Goal: Task Accomplishment & Management: Use online tool/utility

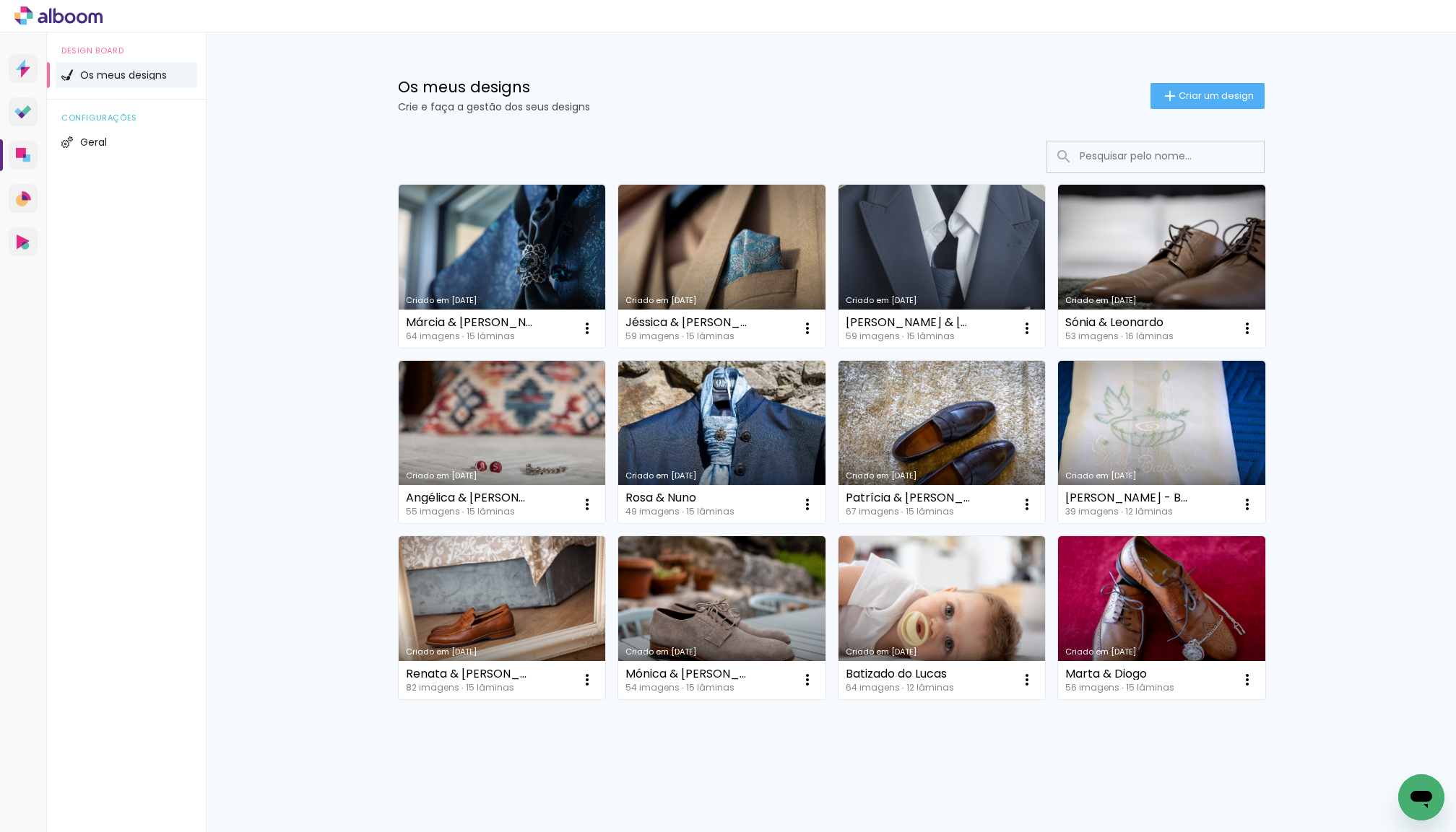
click at [1188, 96] on span "Criar um design" at bounding box center [1216, 95] width 75 height 10
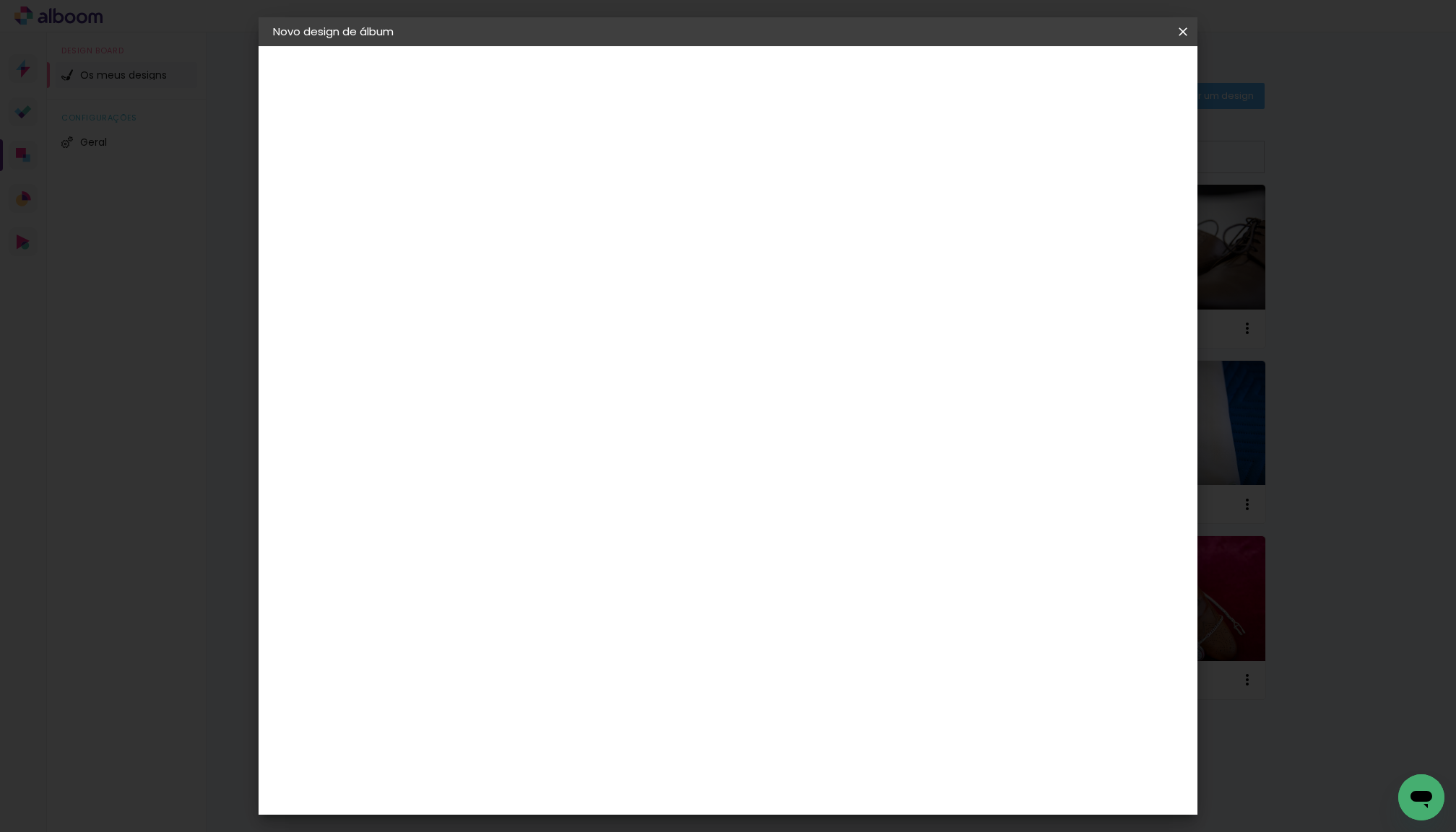
click at [509, 188] on input at bounding box center [509, 194] width 0 height 23
type input "[PERSON_NAME] & [PERSON_NAME]"
type paper-input "[PERSON_NAME] & [PERSON_NAME]"
click at [0, 0] on slot "Avançar" at bounding box center [0, 0] width 0 height 0
click at [594, 315] on paper-item "DreambooksPro" at bounding box center [532, 326] width 127 height 32
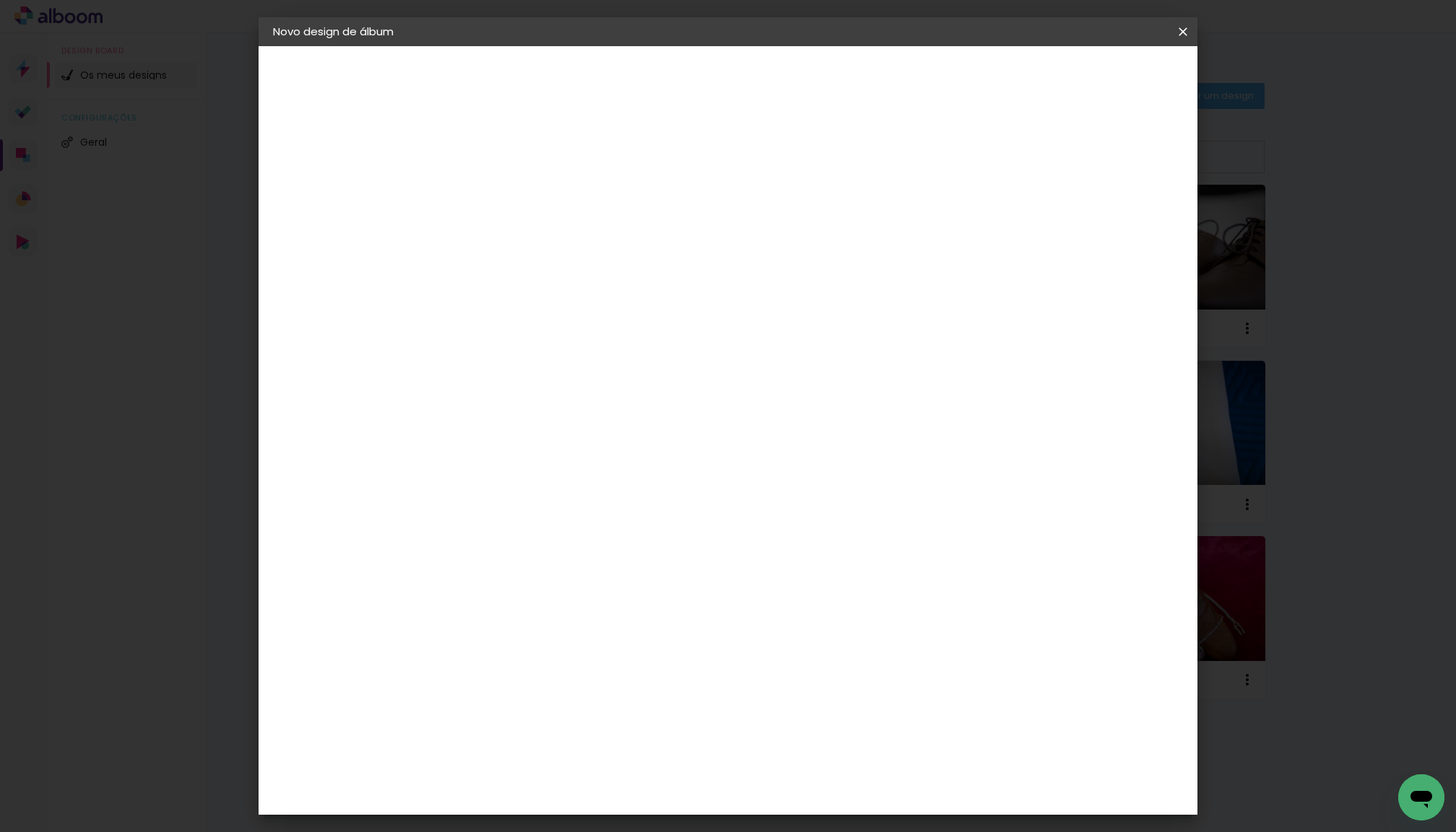
click at [0, 0] on slot "Avançar" at bounding box center [0, 0] width 0 height 0
click at [565, 240] on input "text" at bounding box center [537, 251] width 56 height 23
click at [813, 235] on paper-item "Álbum" at bounding box center [821, 239] width 289 height 29
type input "Álbum"
click at [660, 423] on span "25 × 30 cm" at bounding box center [634, 438] width 54 height 29
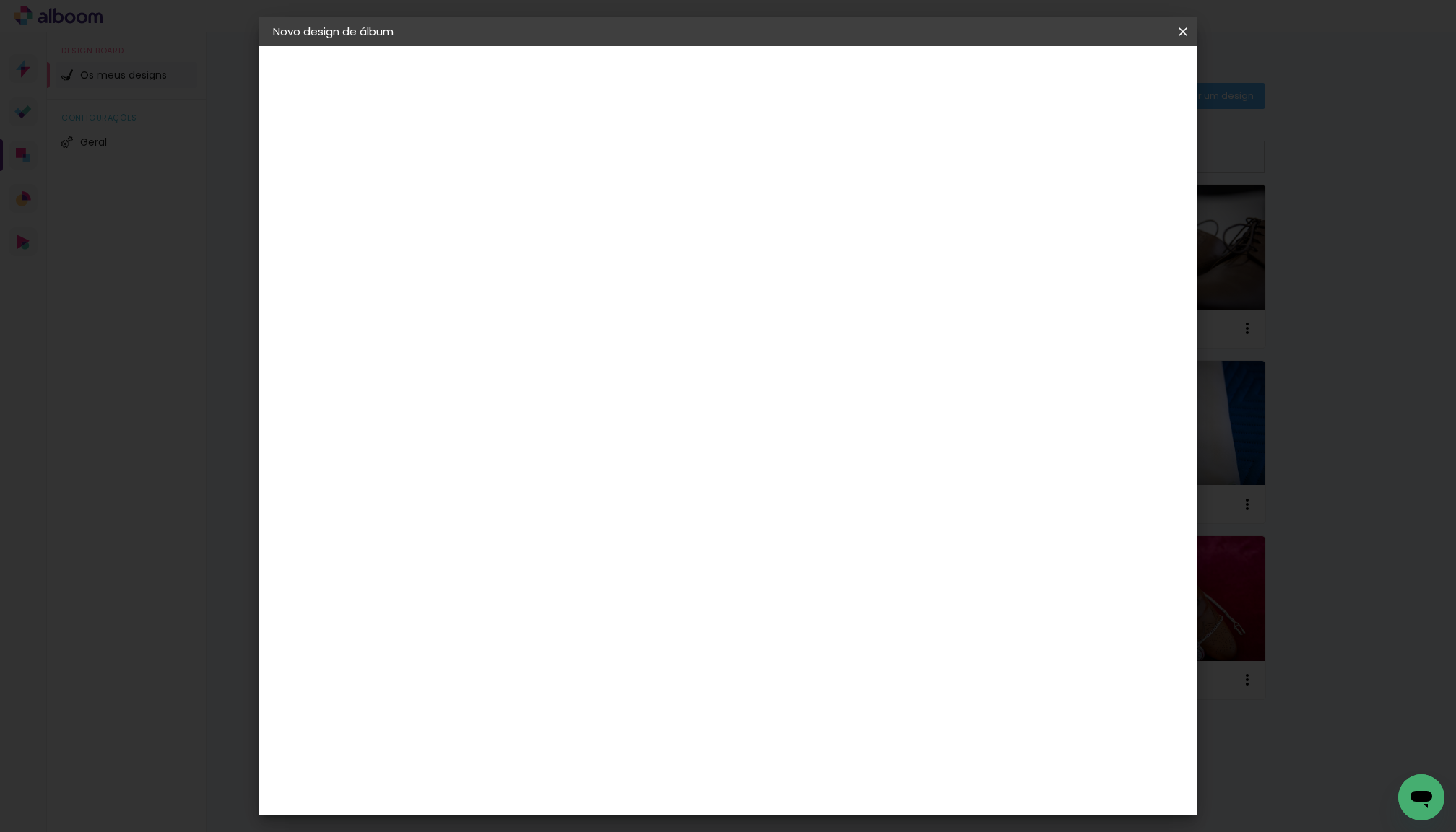
click at [0, 0] on slot "Avançar" at bounding box center [0, 0] width 0 height 0
click at [1104, 72] on span "Iniciar design" at bounding box center [1071, 76] width 66 height 10
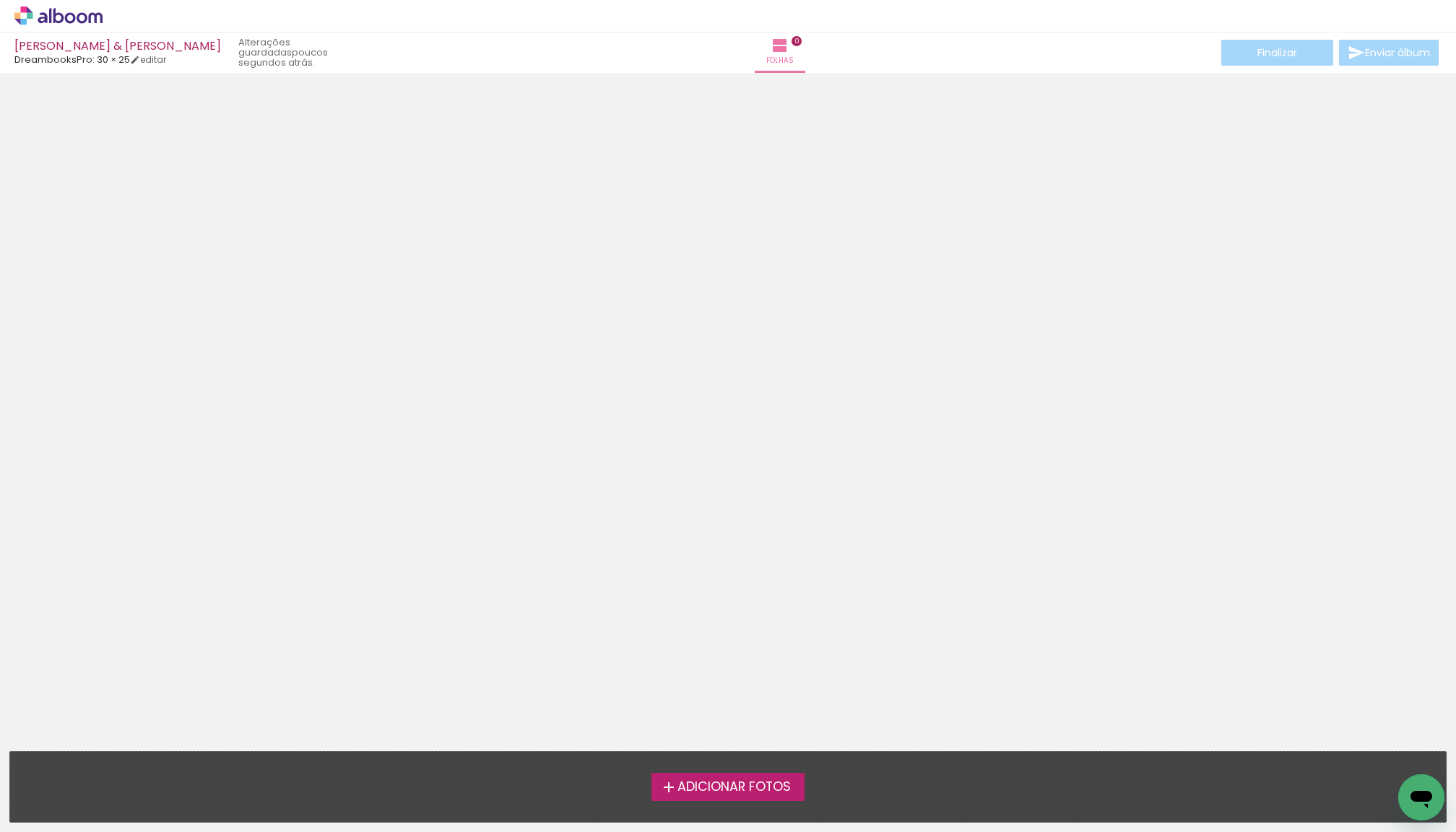
click at [708, 783] on span "Adicionar Fotos" at bounding box center [734, 787] width 114 height 13
click at [0, 0] on input "file" at bounding box center [0, 0] width 0 height 0
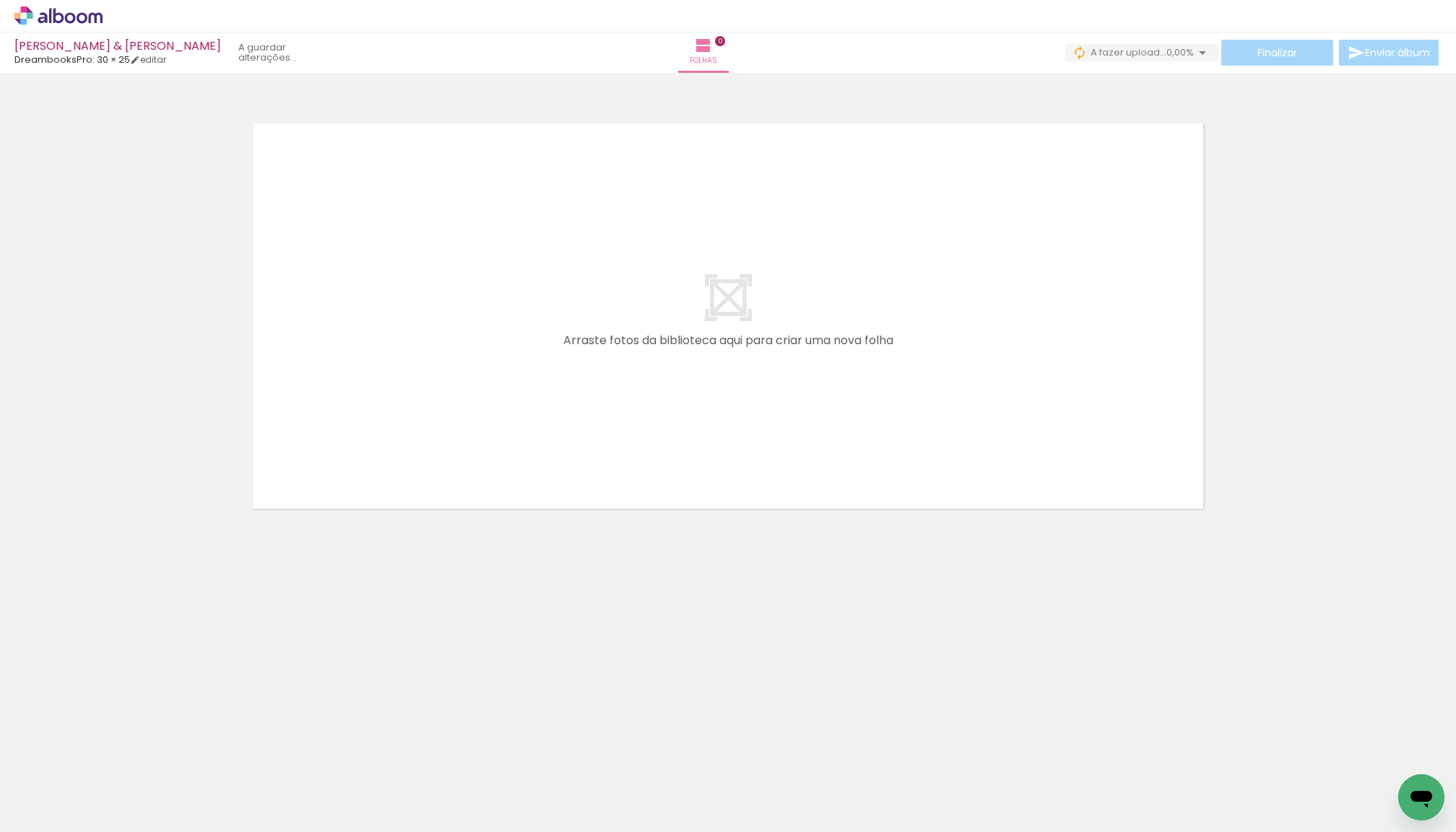
click at [116, 752] on iron-icon at bounding box center [113, 754] width 15 height 15
click at [54, 811] on span "Adicionar Fotos" at bounding box center [51, 813] width 43 height 16
click at [0, 0] on input "file" at bounding box center [0, 0] width 0 height 0
drag, startPoint x: 158, startPoint y: 783, endPoint x: 373, endPoint y: 550, distance: 317.0
click at [374, 546] on quentale-workspace at bounding box center [728, 416] width 1456 height 832
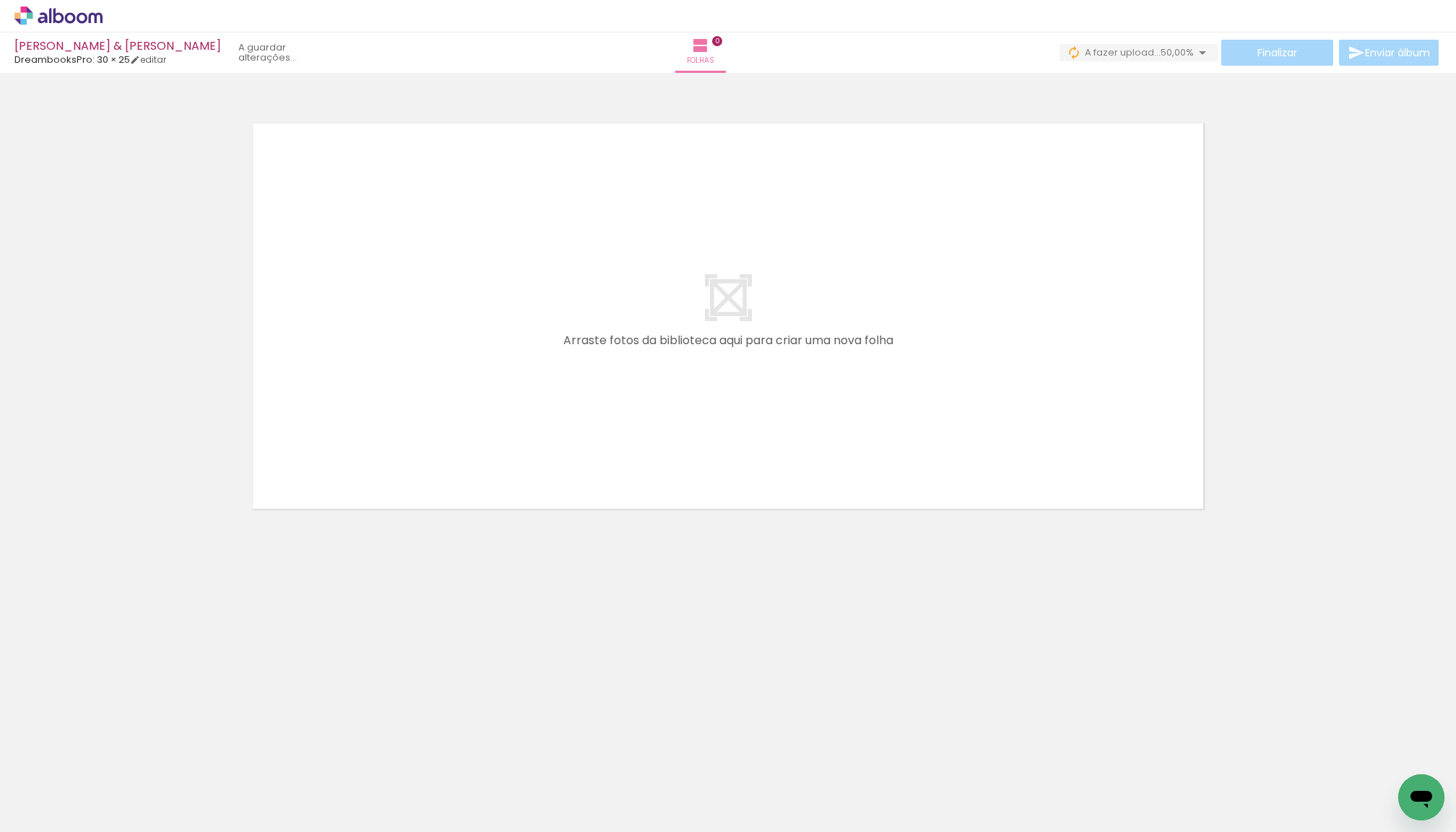
click at [15, 809] on iron-icon at bounding box center [21, 813] width 17 height 17
click at [0, 0] on input "file" at bounding box center [0, 0] width 0 height 0
drag, startPoint x: 145, startPoint y: 783, endPoint x: 464, endPoint y: 455, distance: 457.5
click at [464, 455] on quentale-workspace at bounding box center [728, 416] width 1456 height 832
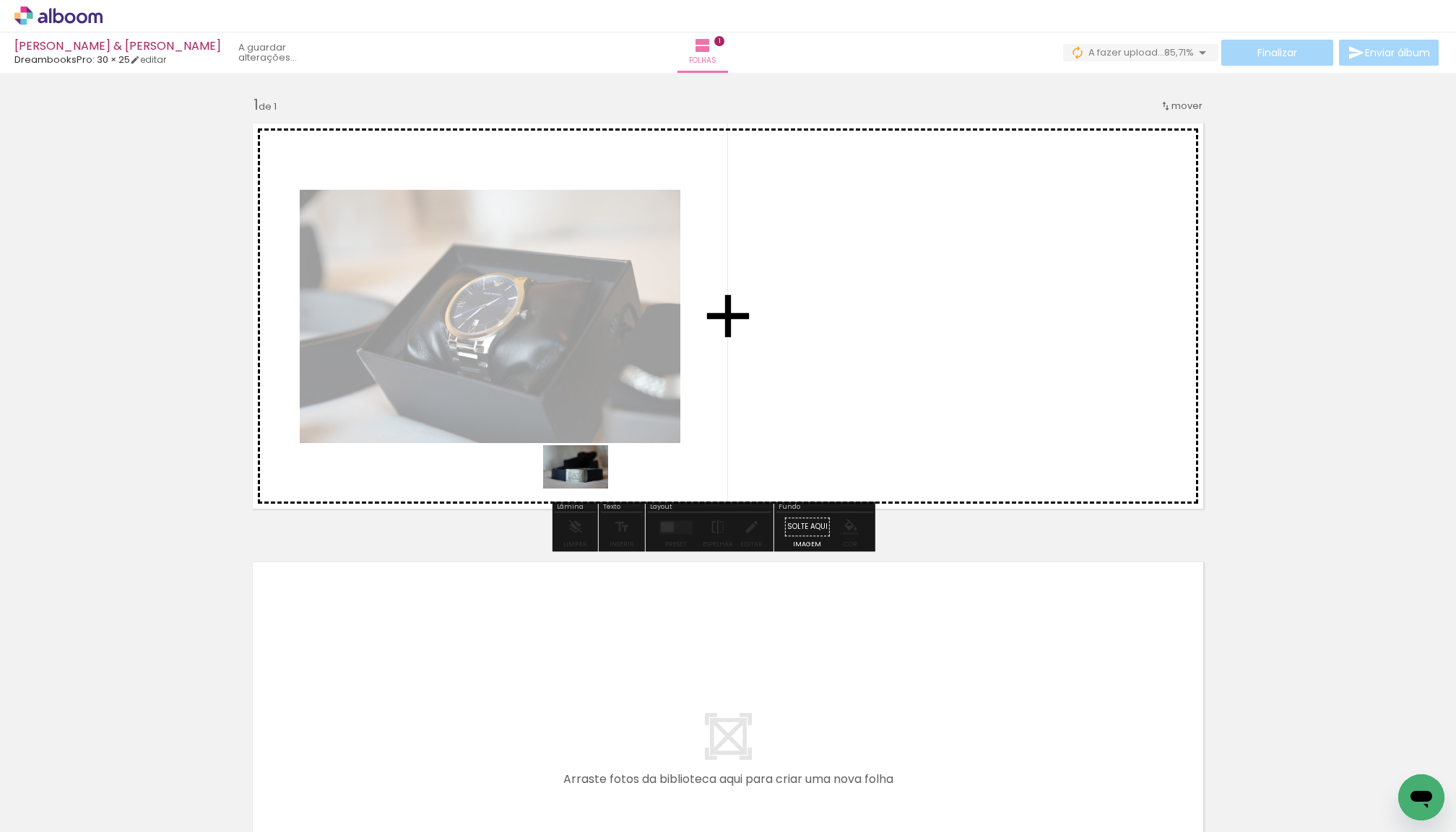
drag, startPoint x: 219, startPoint y: 771, endPoint x: 585, endPoint y: 491, distance: 460.8
click at [585, 491] on quentale-workspace at bounding box center [728, 416] width 1456 height 832
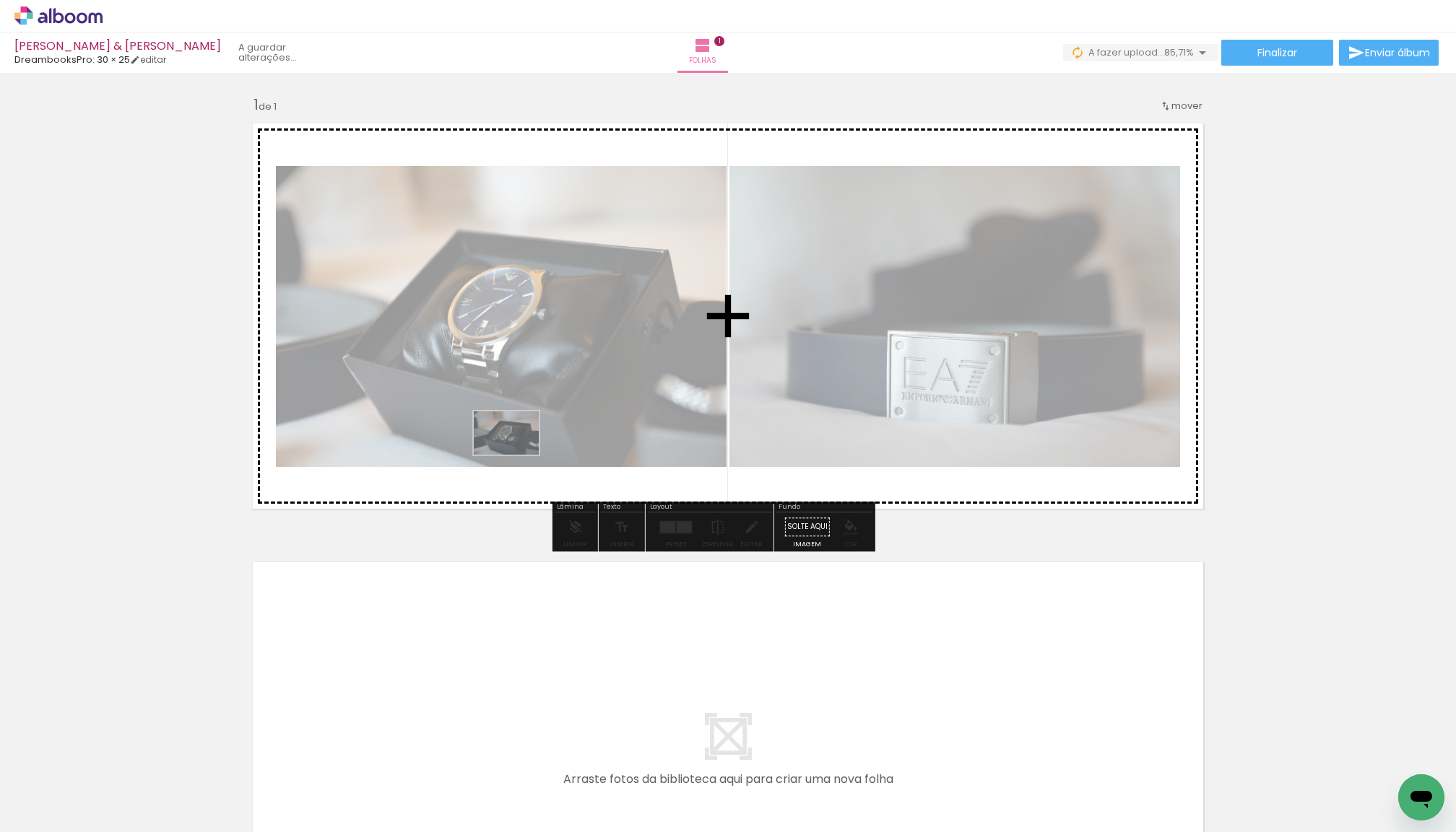
drag, startPoint x: 180, startPoint y: 783, endPoint x: 517, endPoint y: 455, distance: 470.3
click at [517, 455] on quentale-workspace at bounding box center [728, 416] width 1456 height 832
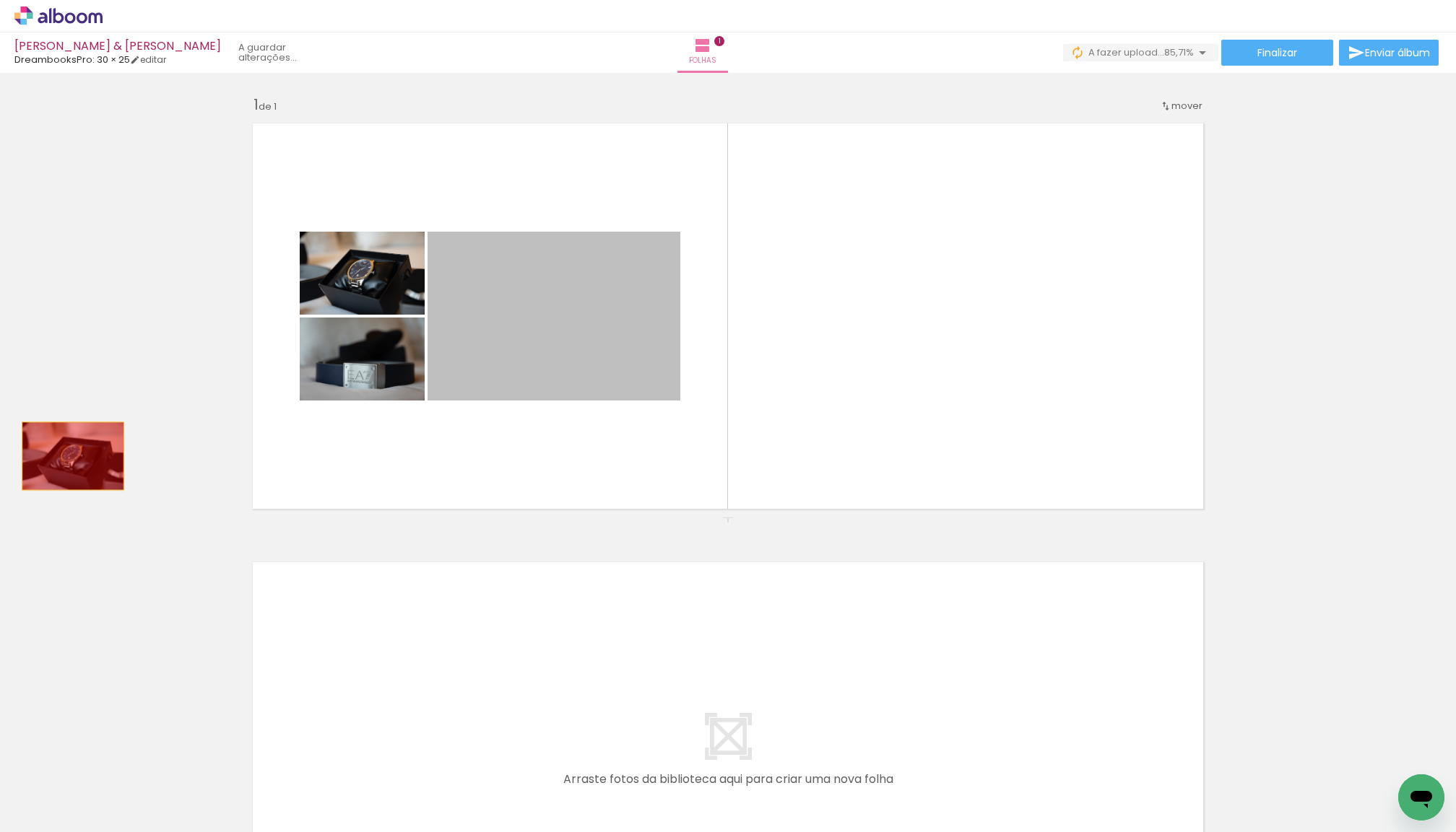
drag, startPoint x: 551, startPoint y: 368, endPoint x: 72, endPoint y: 456, distance: 487.0
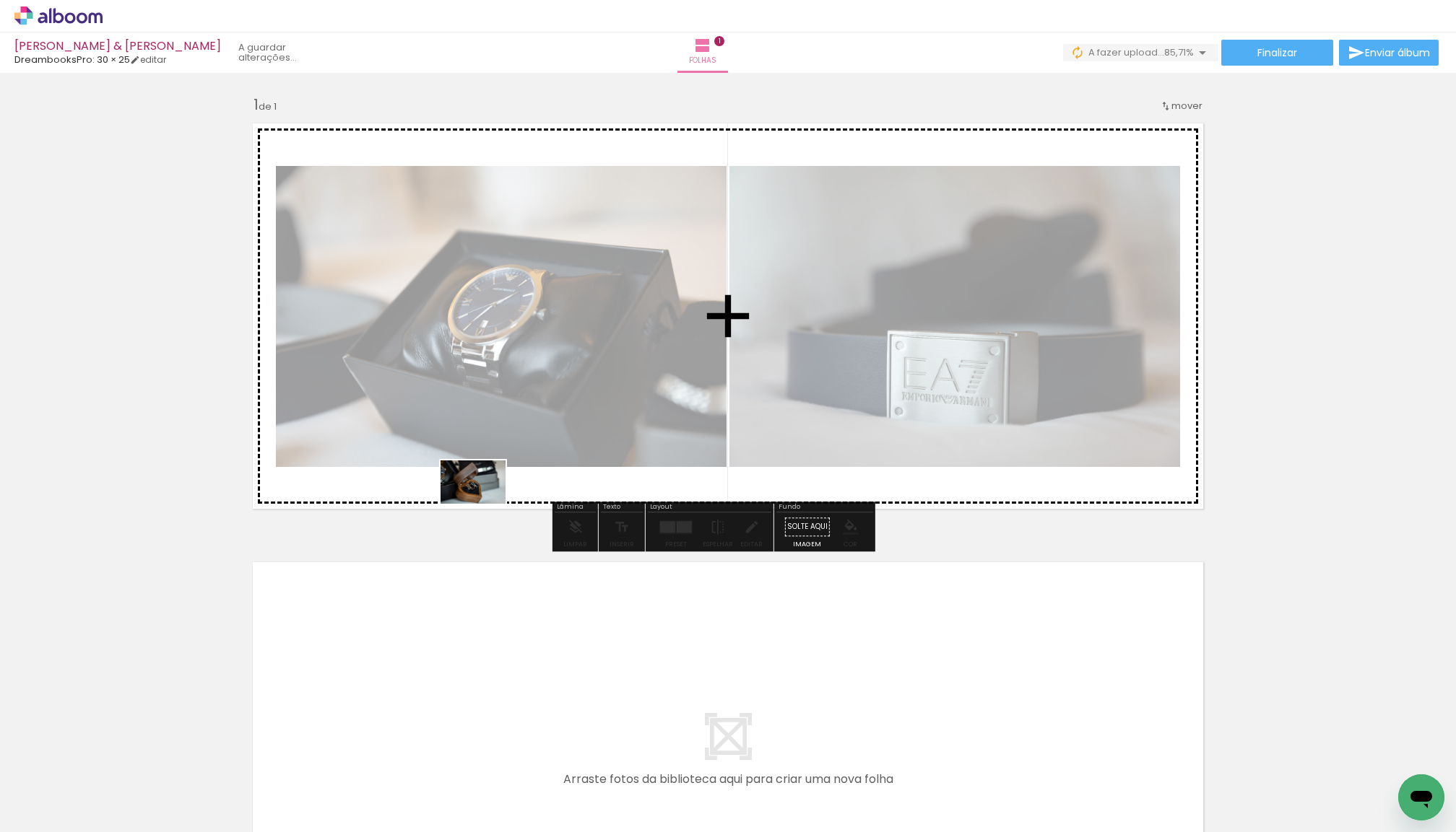
drag, startPoint x: 308, startPoint y: 789, endPoint x: 483, endPoint y: 504, distance: 334.4
click at [483, 504] on quentale-workspace at bounding box center [728, 416] width 1456 height 832
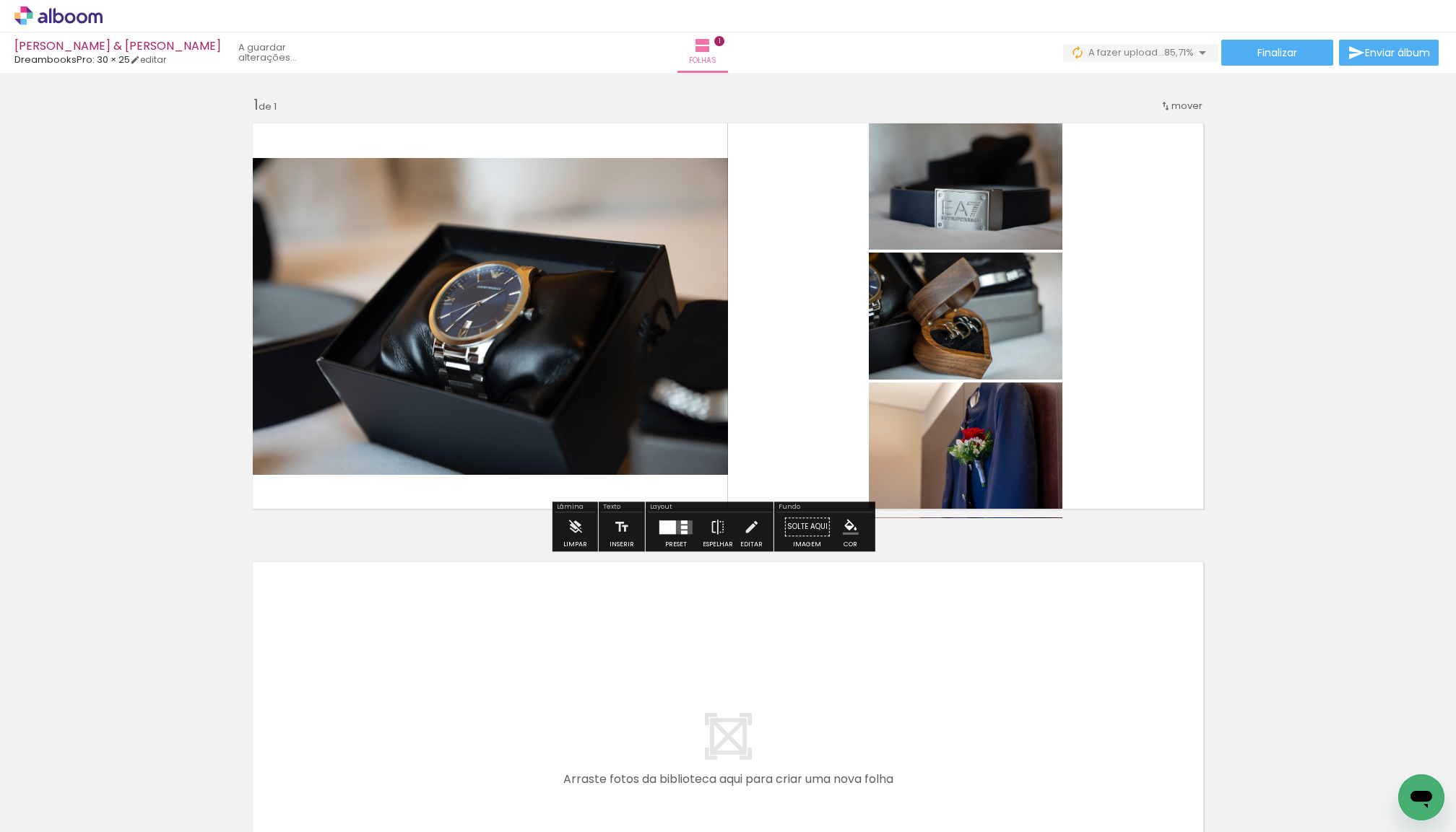
drag, startPoint x: 434, startPoint y: 726, endPoint x: 644, endPoint y: 387, distance: 398.8
click at [644, 387] on quentale-workspace at bounding box center [728, 416] width 1456 height 832
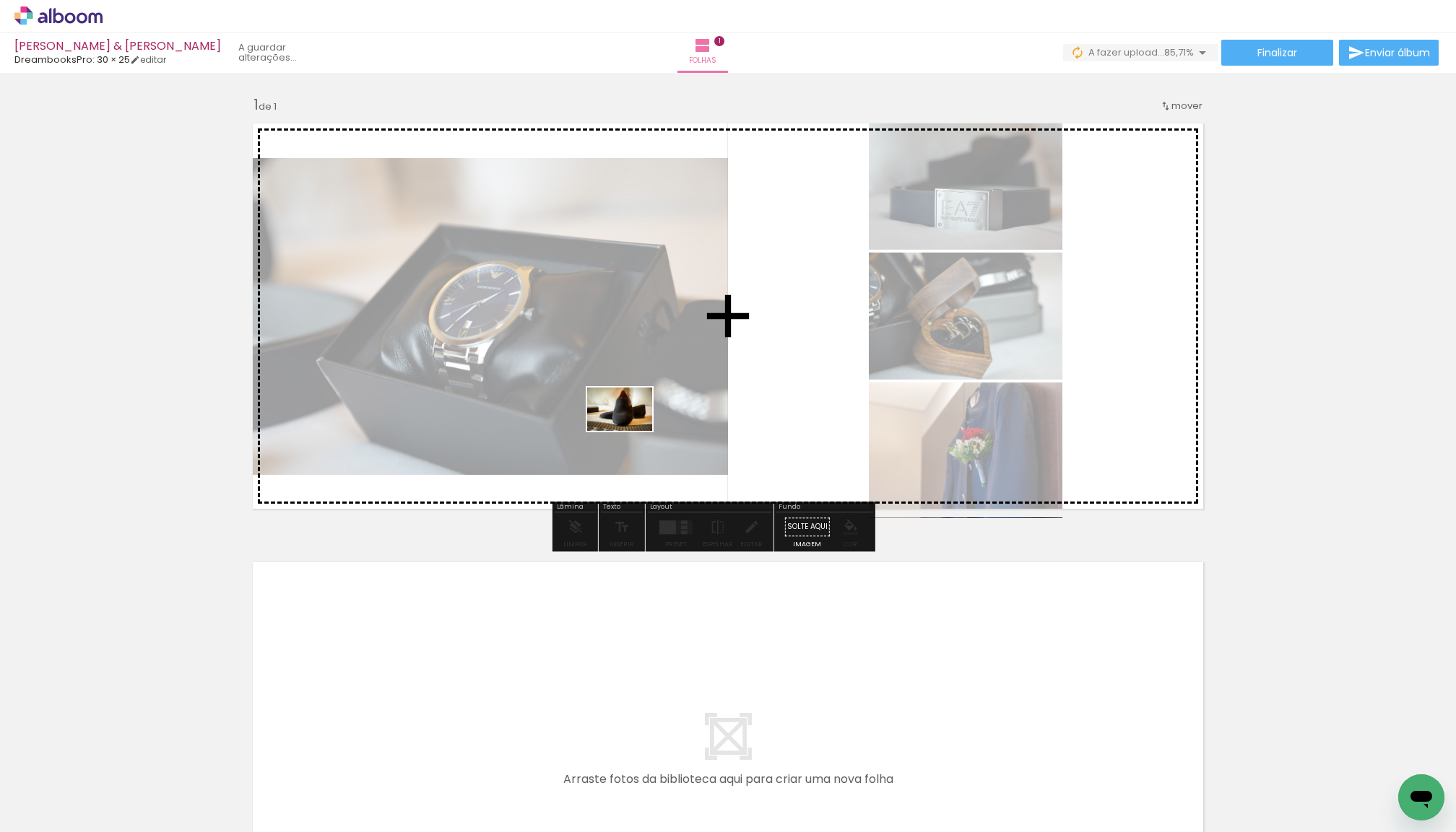
drag, startPoint x: 473, startPoint y: 791, endPoint x: 628, endPoint y: 434, distance: 389.2
click at [628, 434] on quentale-workspace at bounding box center [728, 416] width 1456 height 832
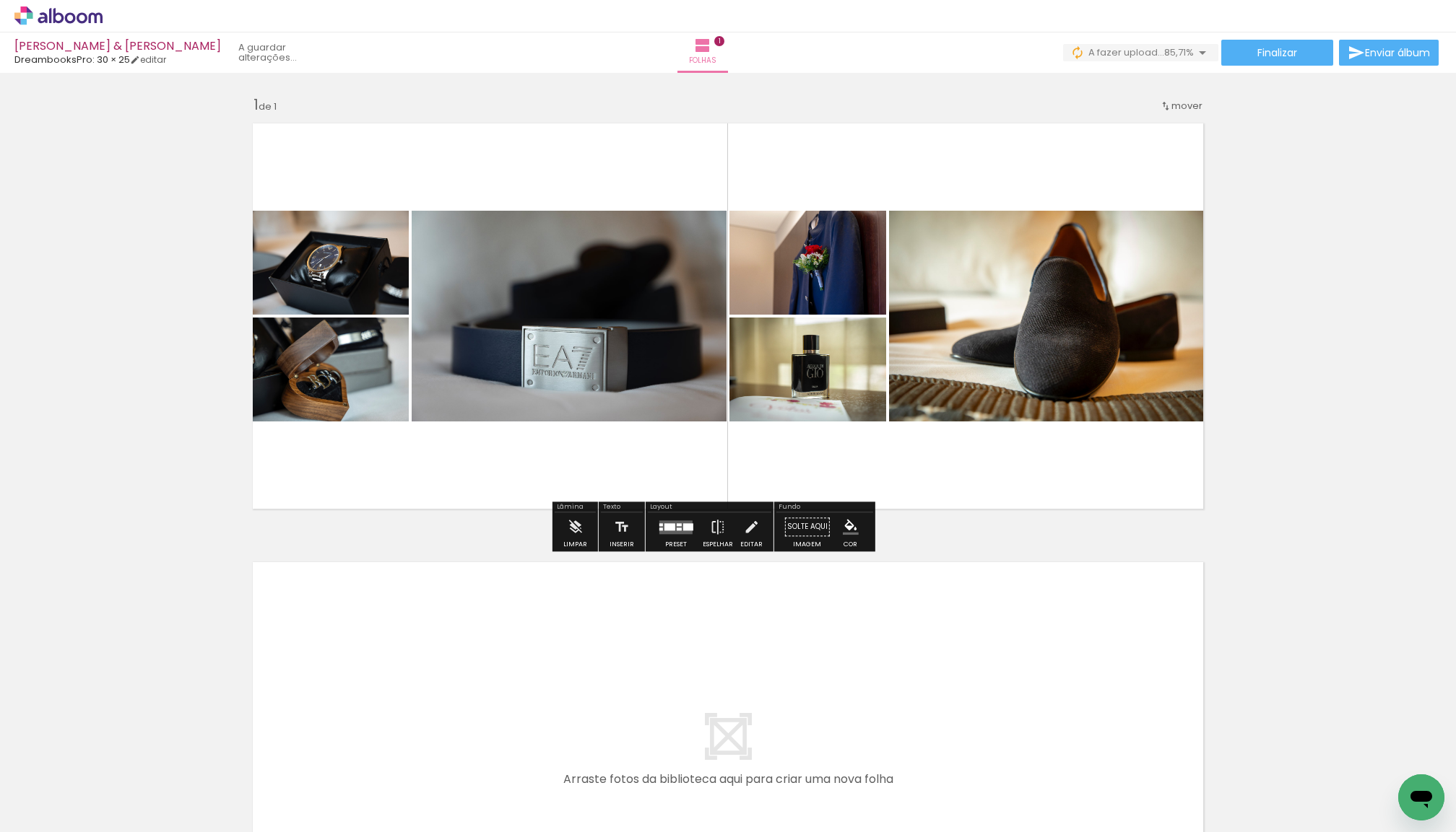
drag, startPoint x: 546, startPoint y: 792, endPoint x: 729, endPoint y: 430, distance: 405.6
click at [729, 430] on quentale-workspace at bounding box center [728, 416] width 1456 height 832
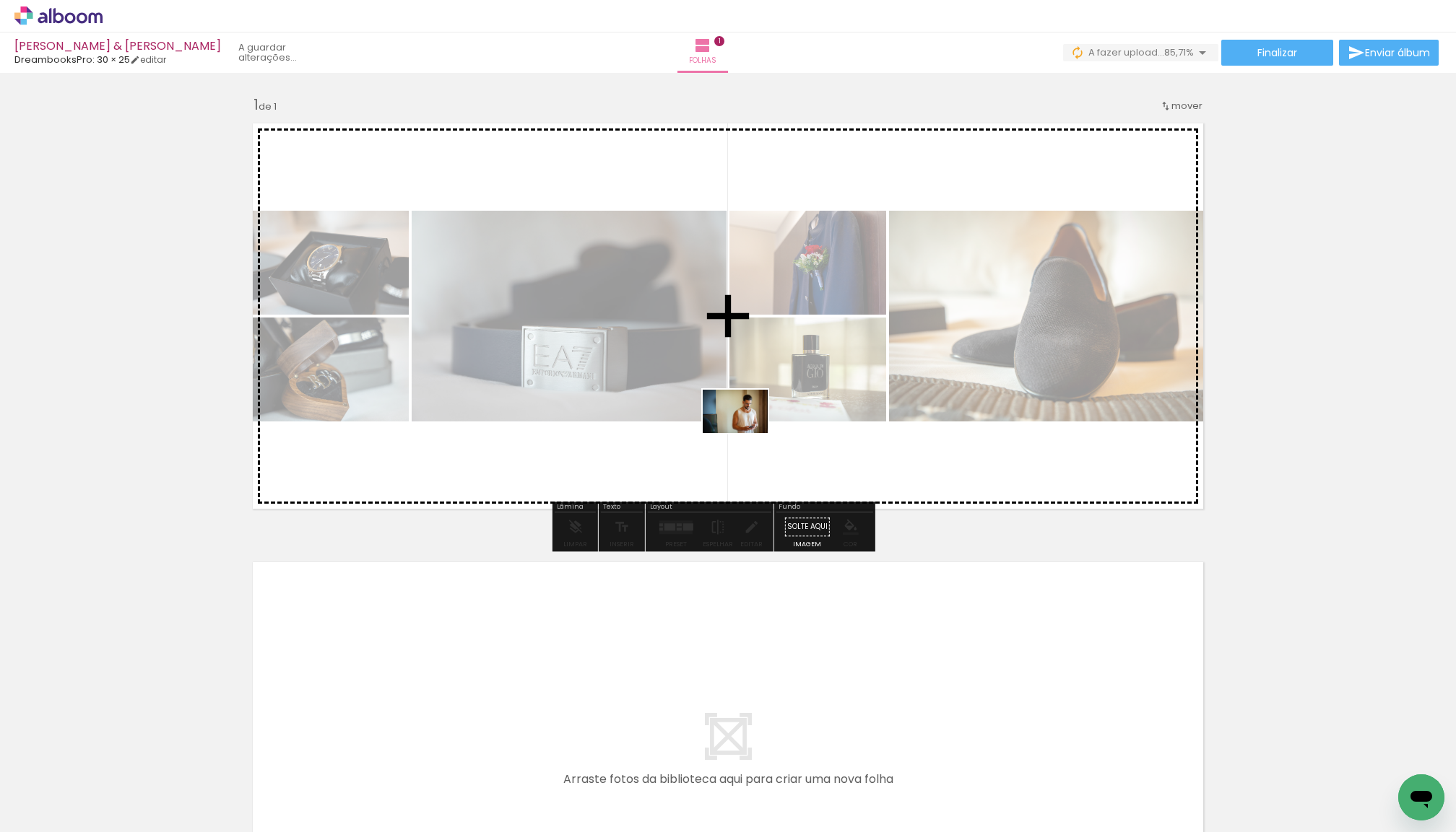
drag, startPoint x: 636, startPoint y: 783, endPoint x: 753, endPoint y: 411, distance: 390.0
click at [753, 411] on quentale-workspace at bounding box center [728, 416] width 1456 height 832
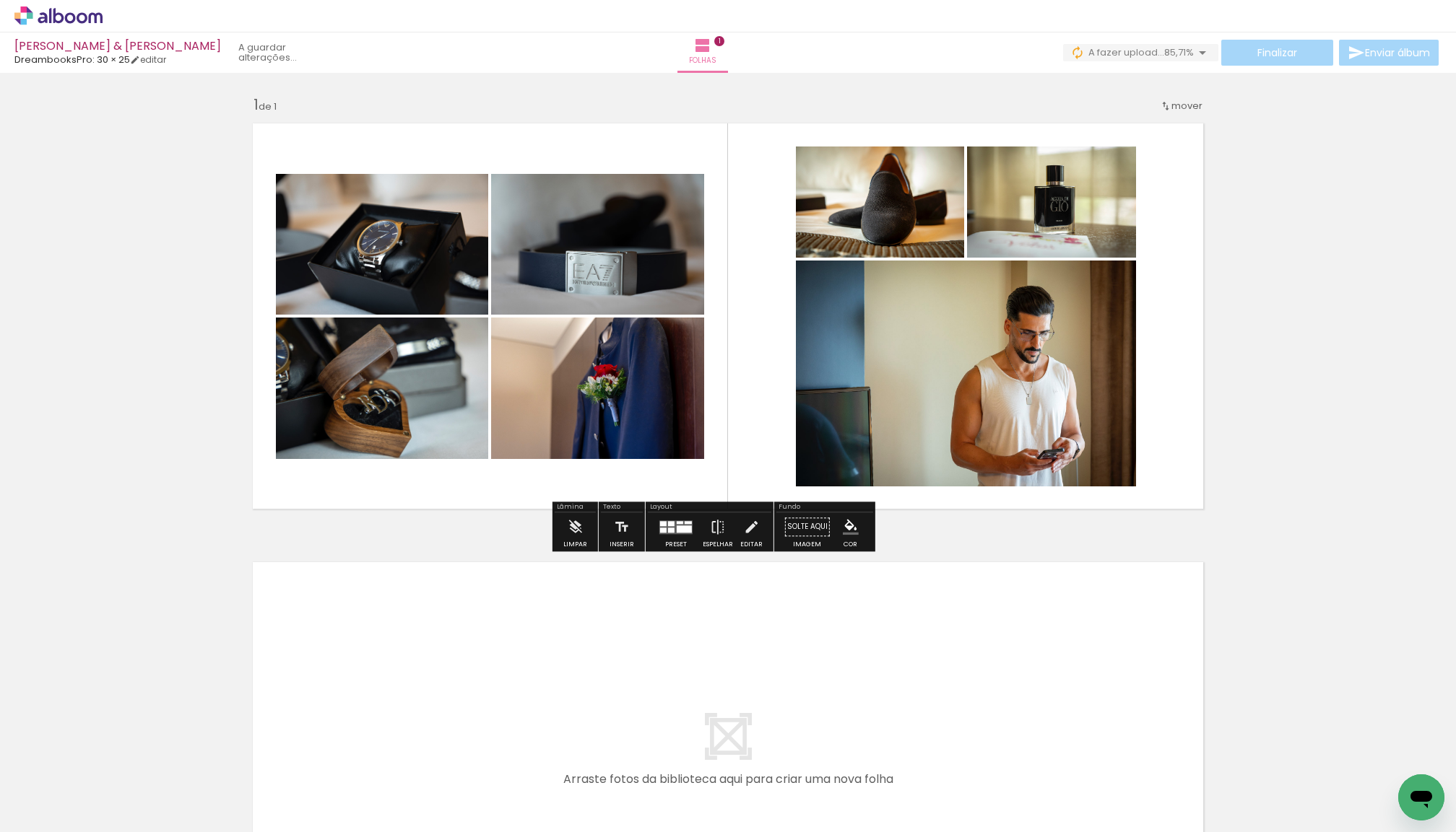
click at [692, 527] on div at bounding box center [683, 529] width 15 height 7
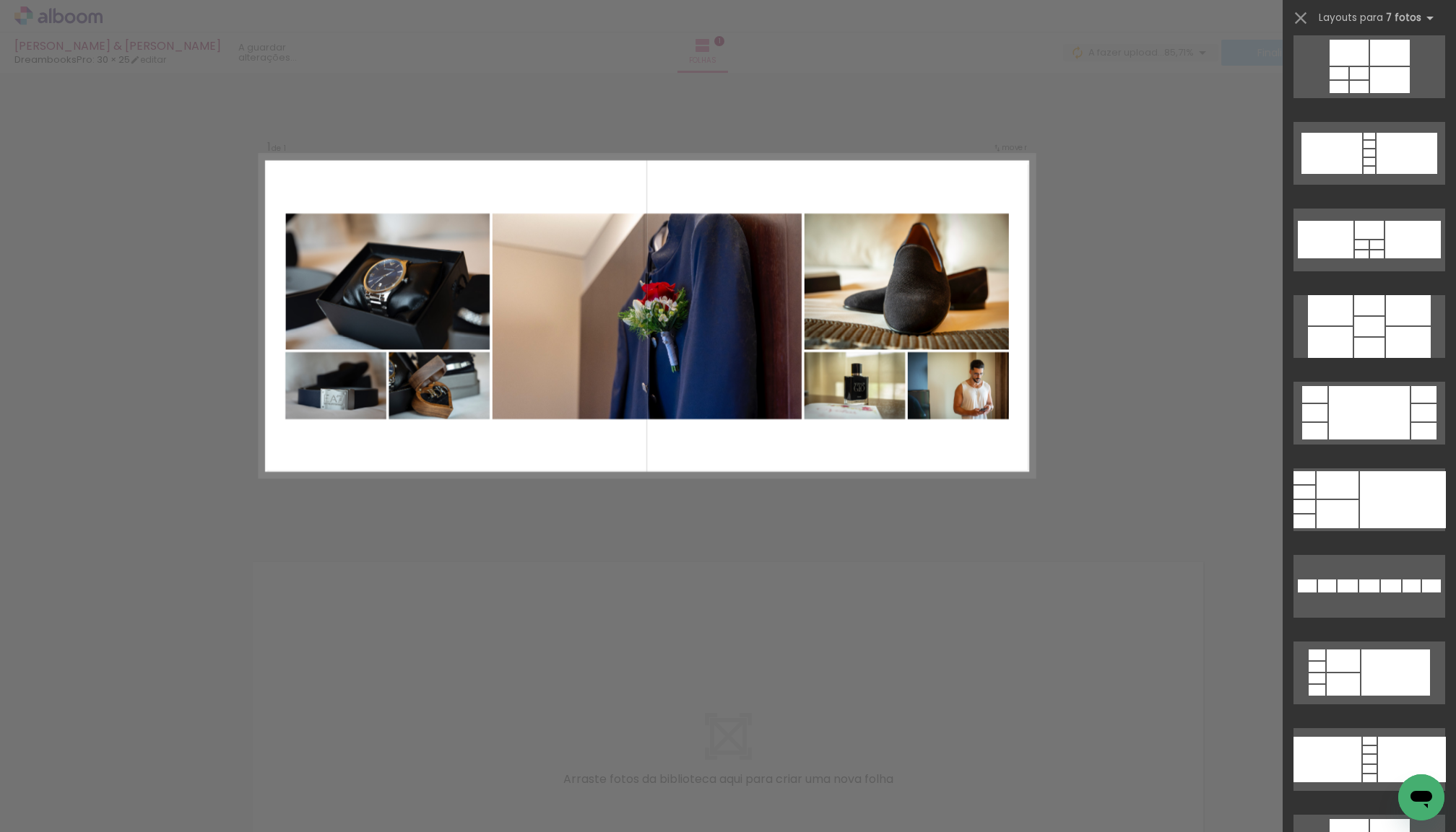
scroll to position [1164, 0]
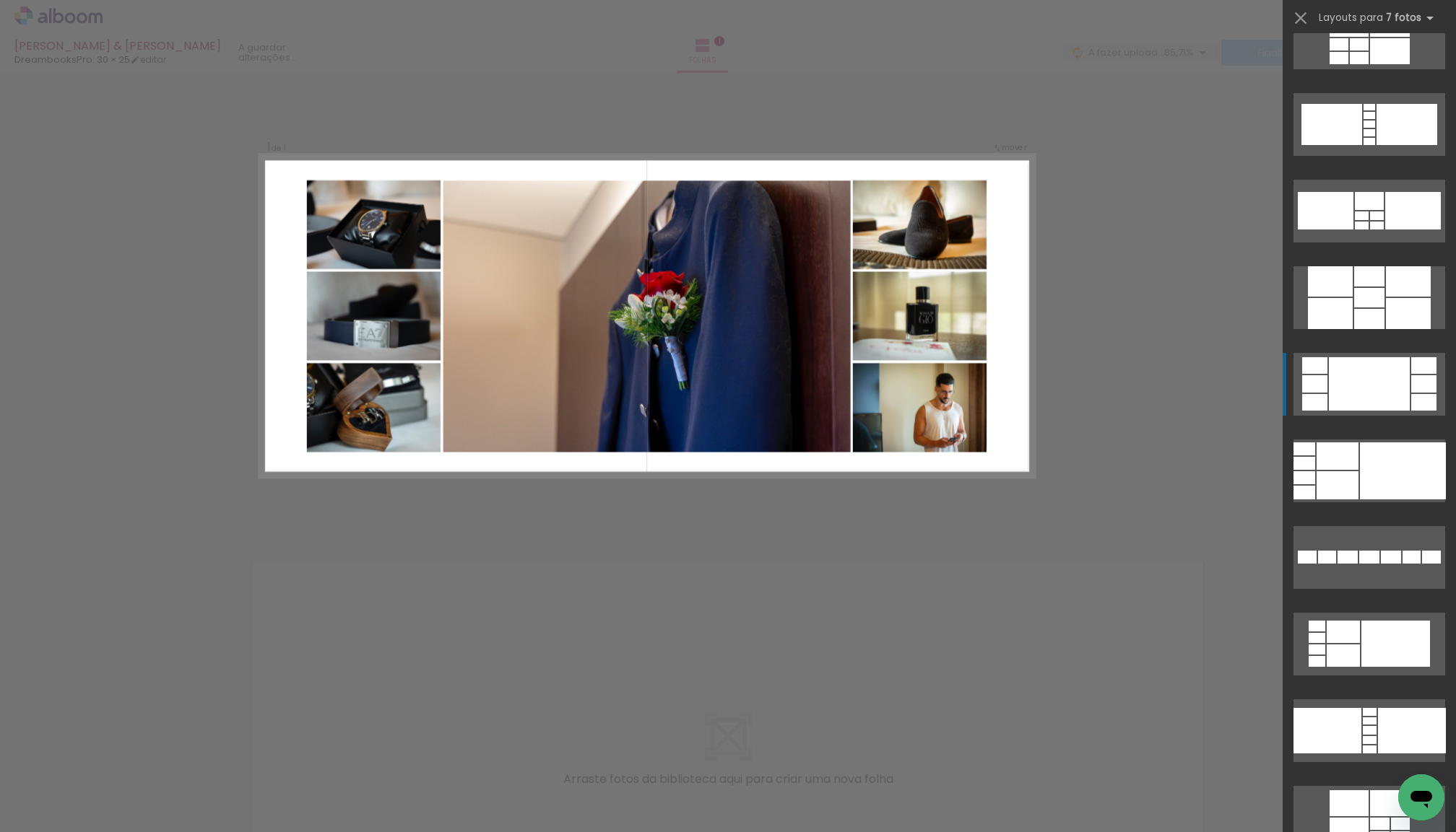
click at [1359, 393] on div at bounding box center [1368, 384] width 81 height 54
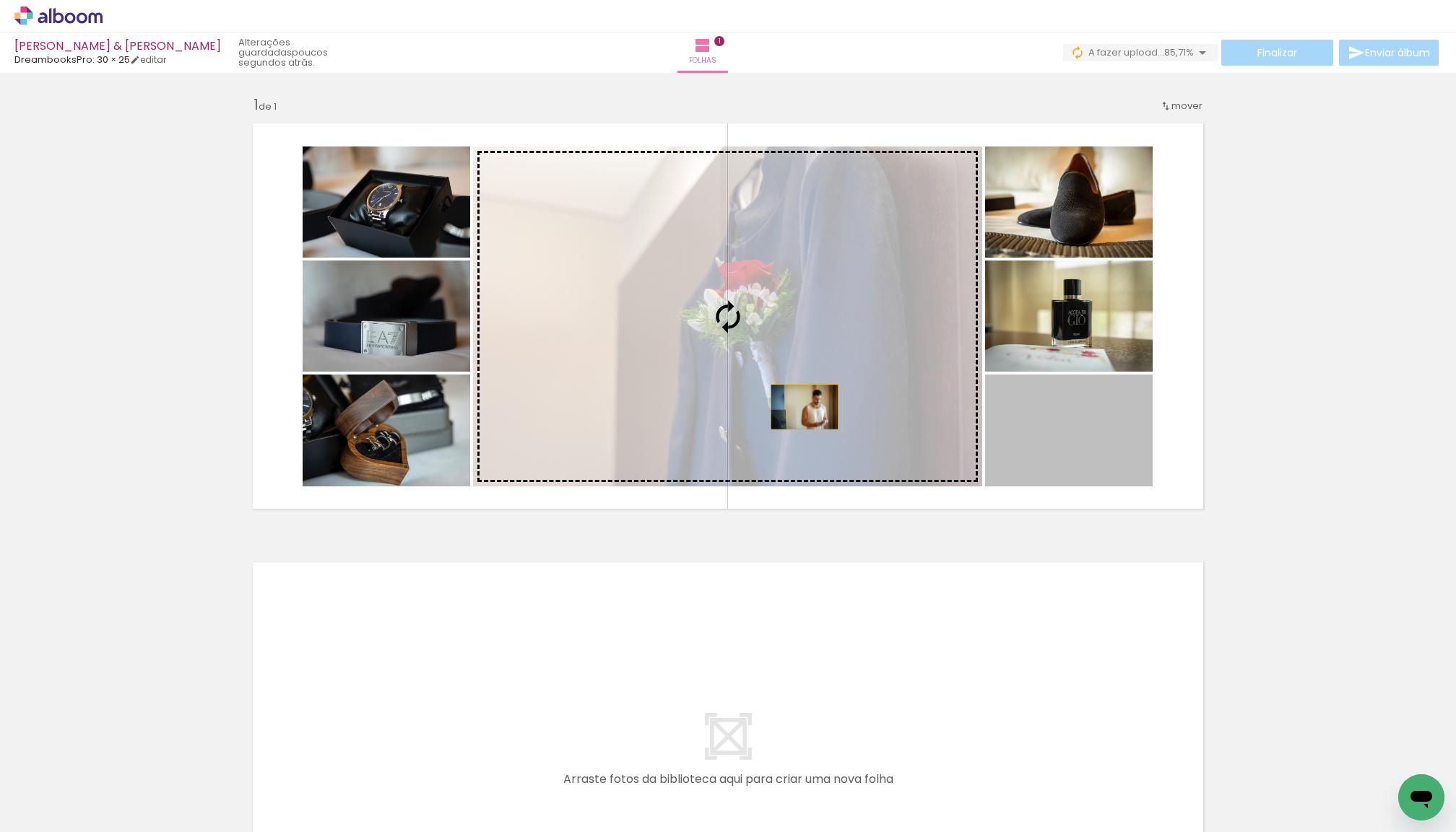
drag, startPoint x: 1059, startPoint y: 451, endPoint x: 805, endPoint y: 407, distance: 257.8
click at [0, 0] on slot at bounding box center [0, 0] width 0 height 0
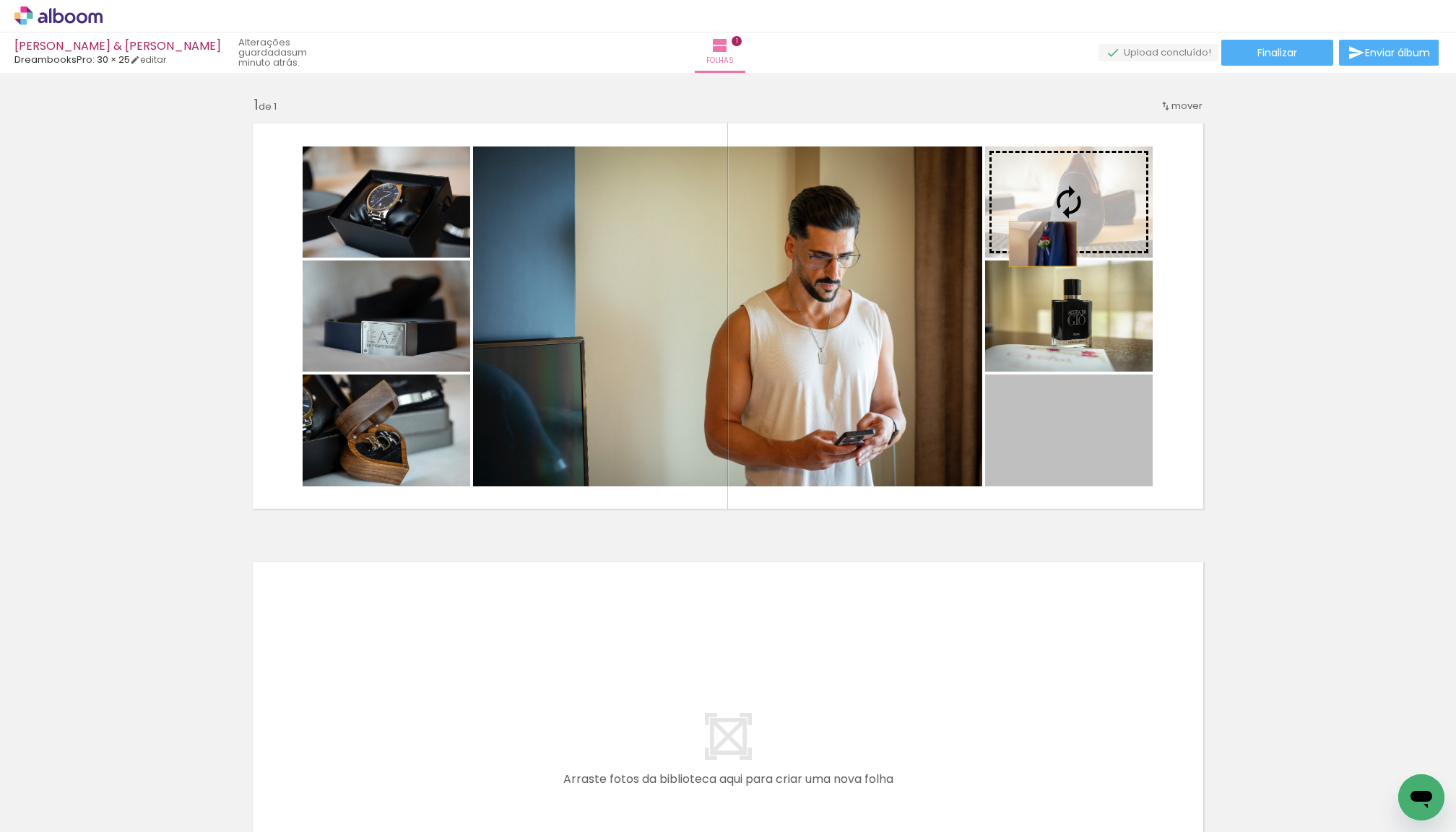
drag, startPoint x: 1029, startPoint y: 436, endPoint x: 1043, endPoint y: 244, distance: 192.5
click at [0, 0] on slot at bounding box center [0, 0] width 0 height 0
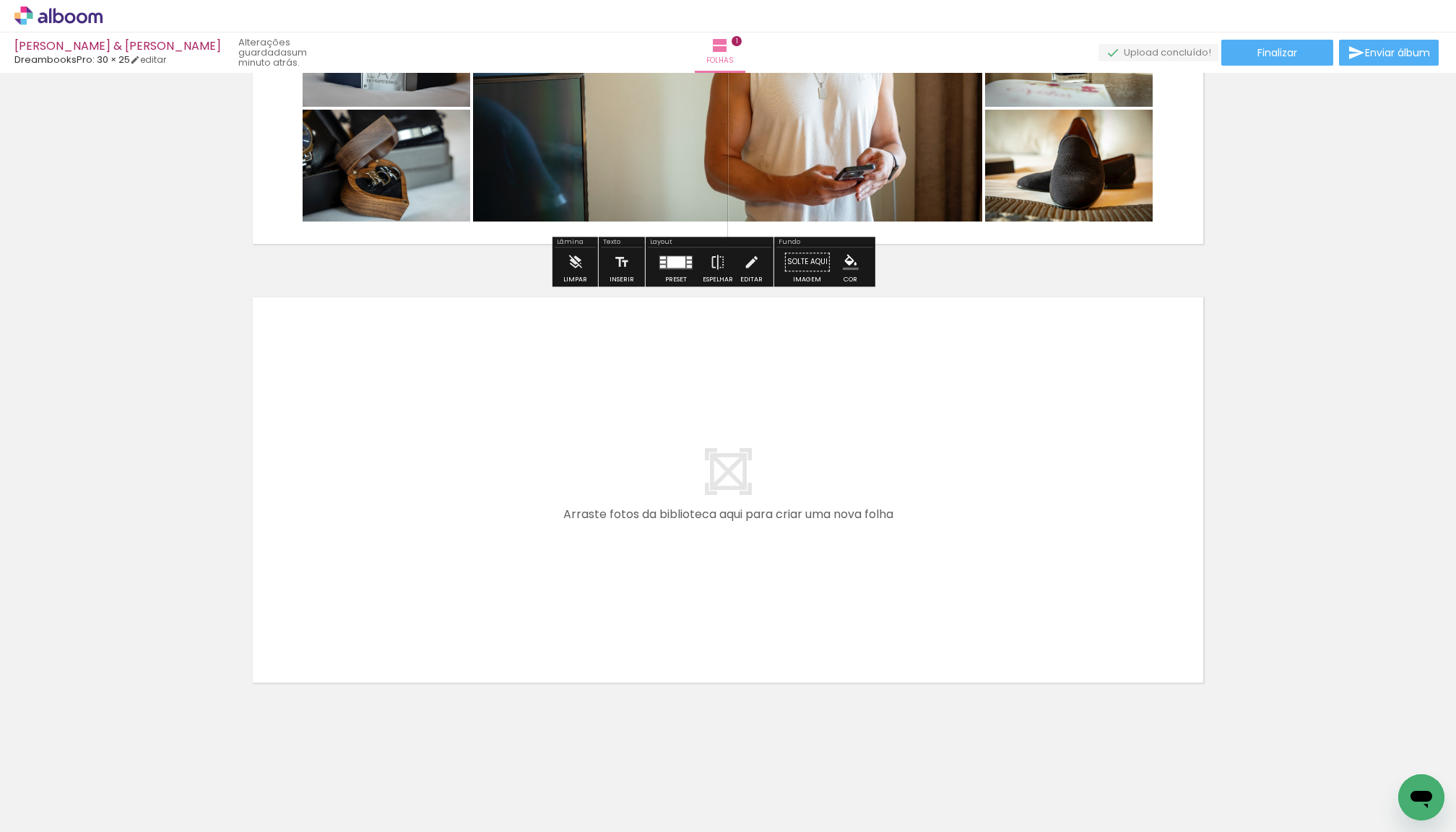
scroll to position [264, 0]
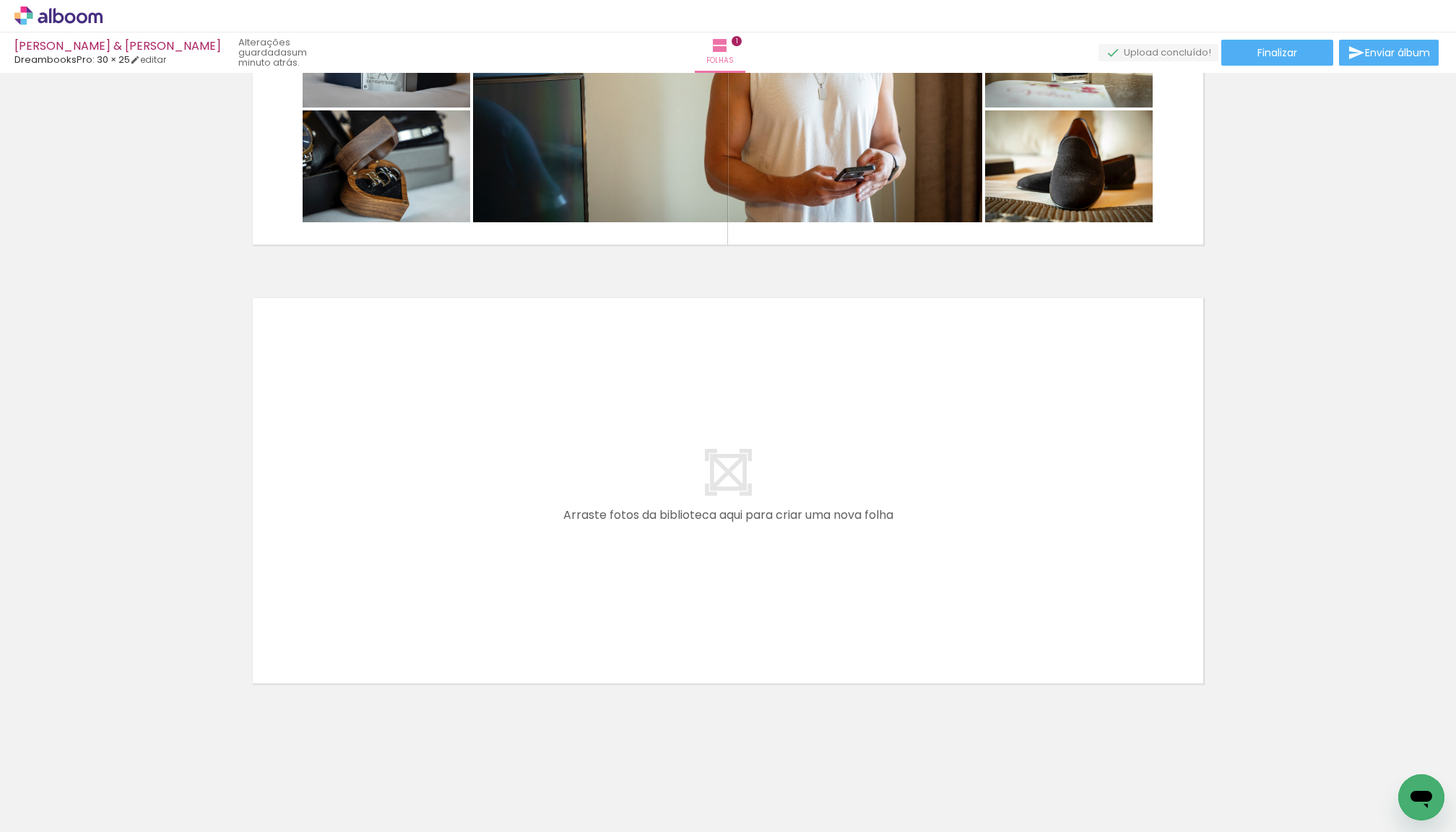
click at [58, 786] on input "Todas as fotos" at bounding box center [40, 789] width 55 height 12
click at [0, 0] on slot "Não utilizadas" at bounding box center [0, 0] width 0 height 0
type input "Não utilizadas"
